Goal: Find specific page/section: Find specific page/section

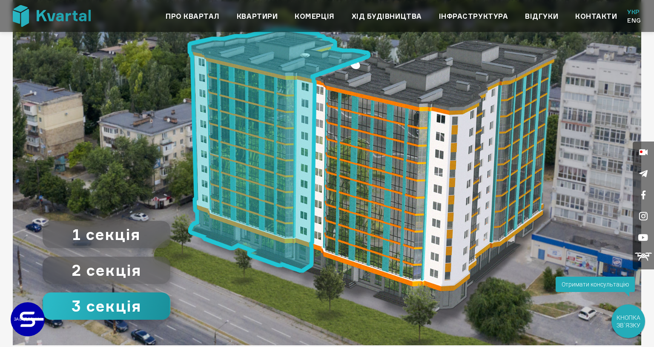
scroll to position [950, 0]
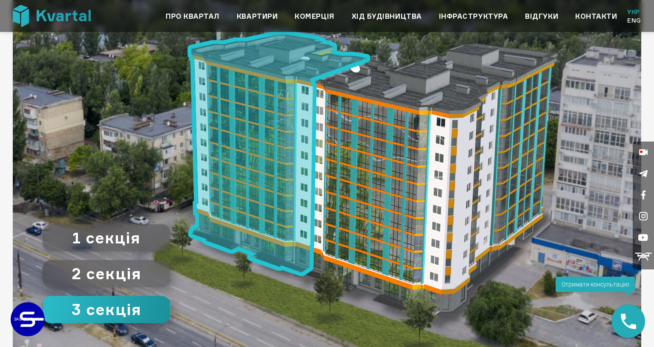
click at [257, 115] on image at bounding box center [280, 153] width 184 height 246
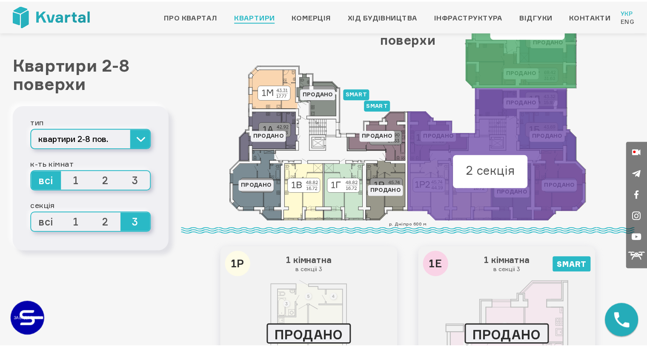
scroll to position [110, 0]
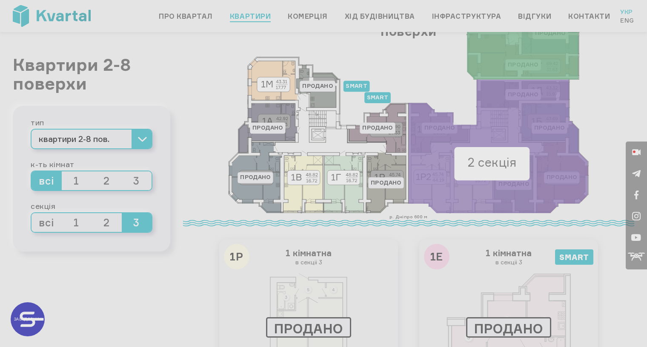
type input "+380"
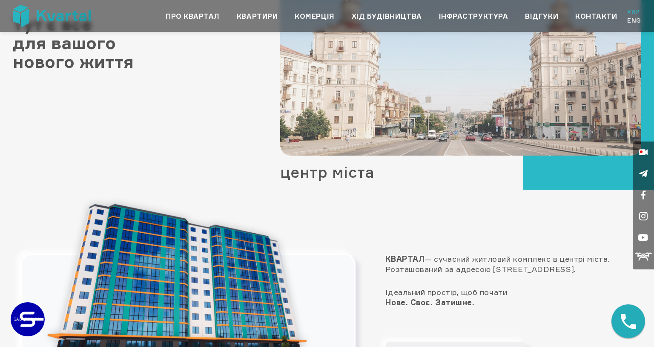
scroll to position [579, 0]
